Goal: Information Seeking & Learning: Learn about a topic

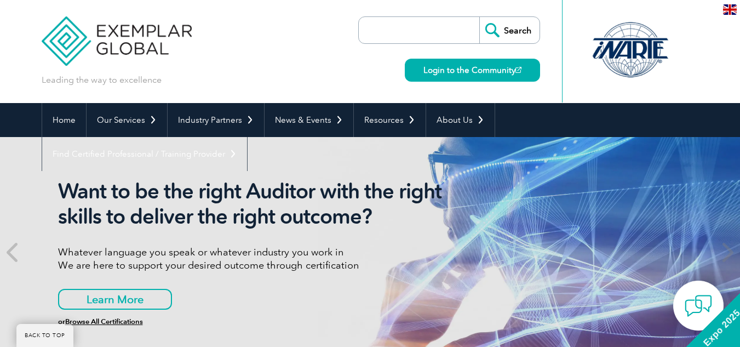
scroll to position [694, 0]
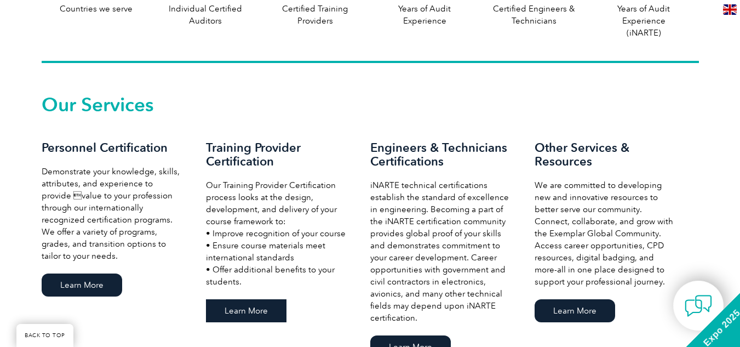
click at [272, 314] on link "Learn More" at bounding box center [246, 310] width 81 height 23
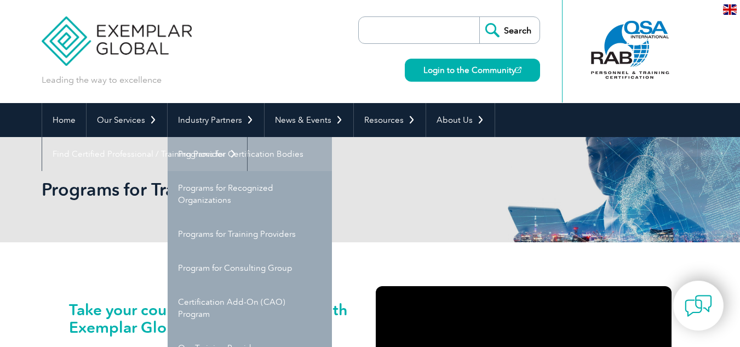
click at [224, 151] on link "Programs for Certification Bodies" at bounding box center [250, 154] width 164 height 34
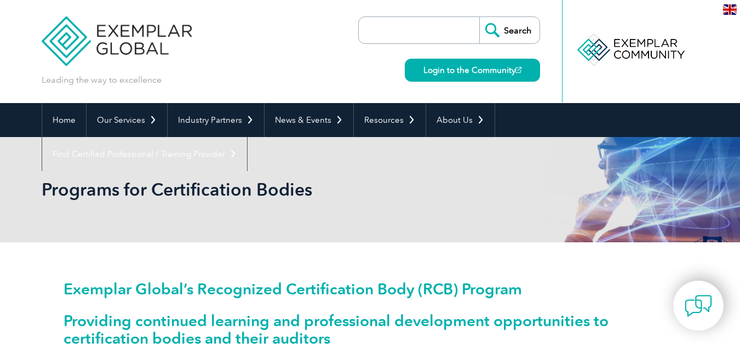
click at [383, 27] on input "search" at bounding box center [421, 30] width 115 height 26
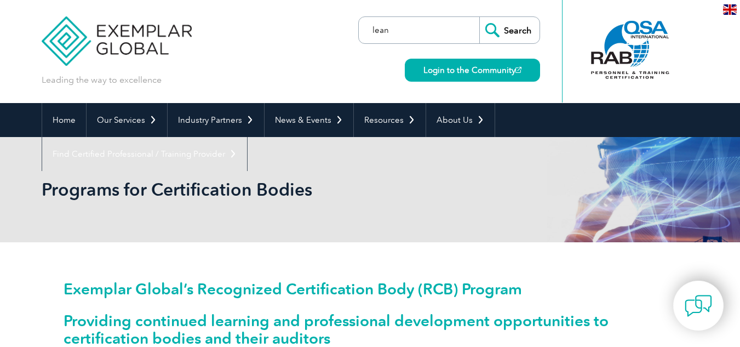
type input "lean"
click at [479, 17] on input "Search" at bounding box center [509, 30] width 60 height 26
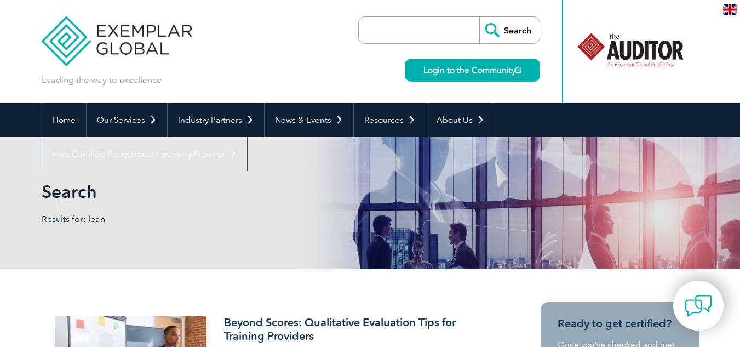
click at [455, 25] on input "search" at bounding box center [421, 30] width 115 height 26
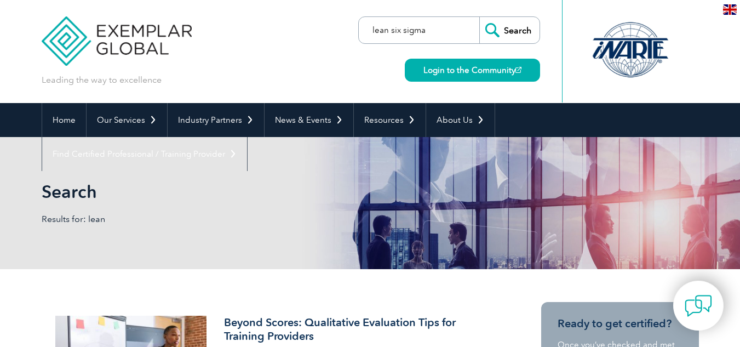
type input "lean six sigma"
click at [479, 17] on input "Search" at bounding box center [509, 30] width 60 height 26
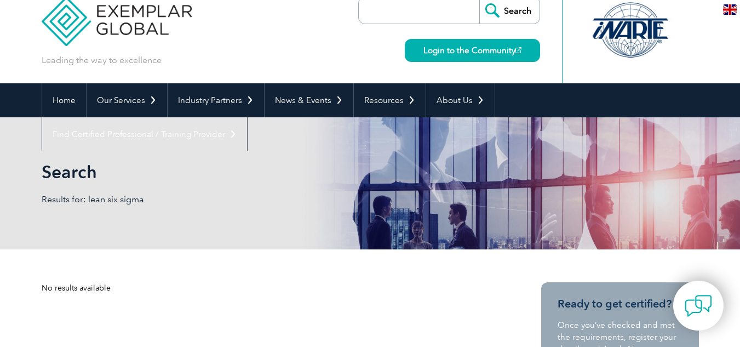
scroll to position [22, 0]
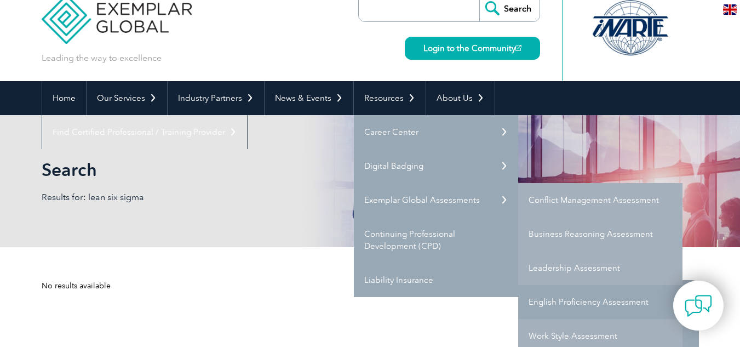
click at [613, 304] on link "English Proficiency Assessment" at bounding box center [600, 302] width 164 height 34
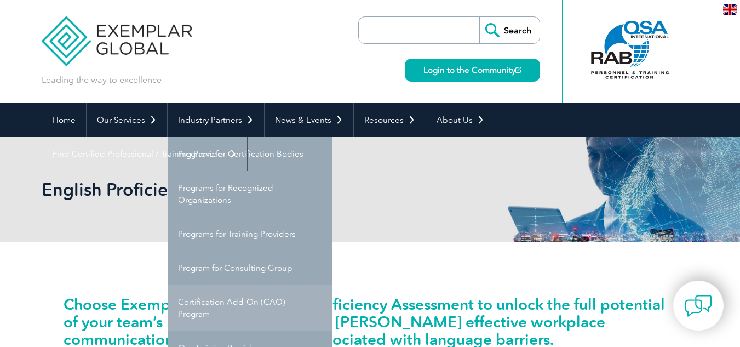
click at [239, 305] on link "Certification Add-On (CAO) Program" at bounding box center [250, 308] width 164 height 46
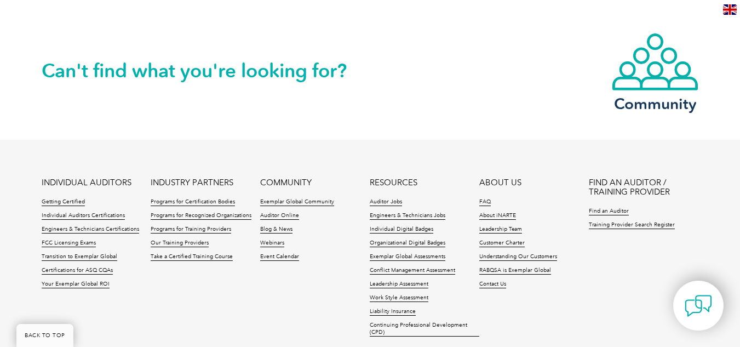
scroll to position [1487, 0]
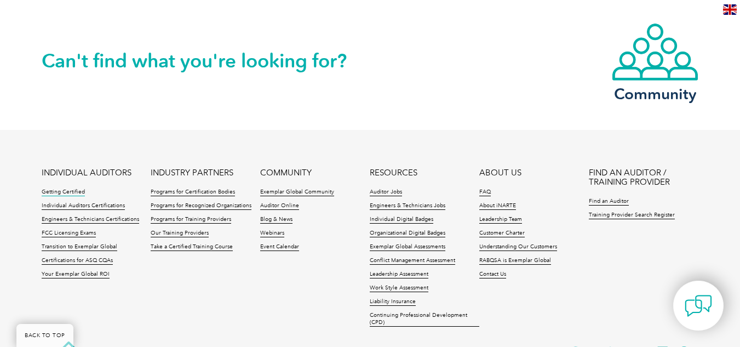
click at [74, 188] on link "Getting Certified" at bounding box center [63, 192] width 43 height 8
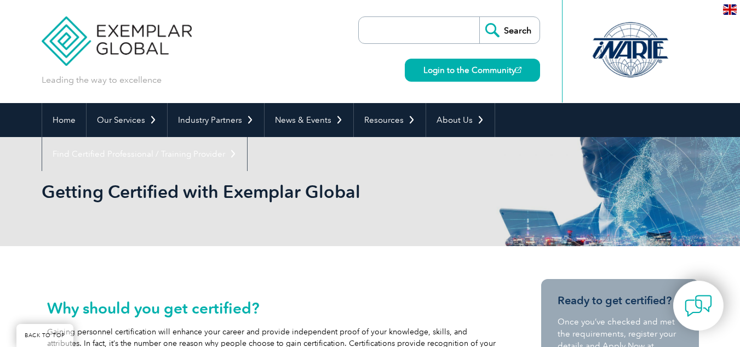
scroll to position [361, 0]
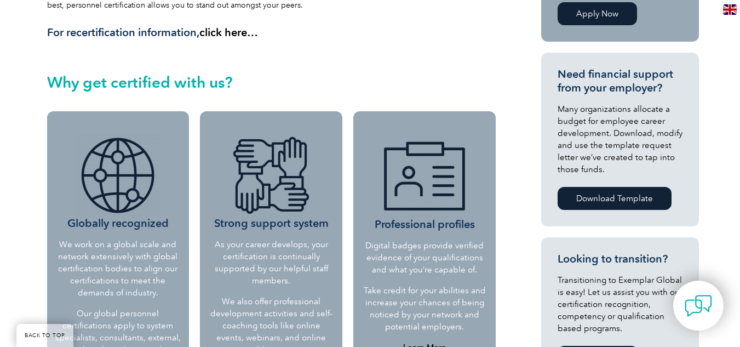
click at [238, 30] on link "click here…" at bounding box center [228, 32] width 59 height 13
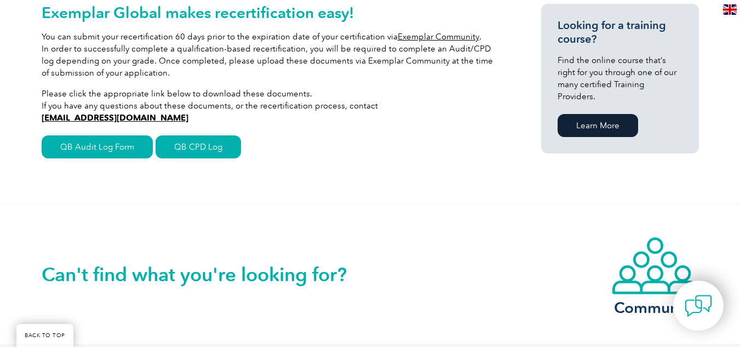
scroll to position [256, 0]
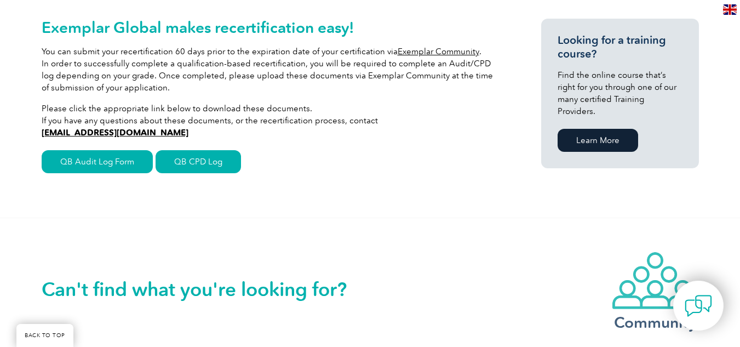
click at [668, 273] on img at bounding box center [655, 280] width 88 height 59
